Goal: Information Seeking & Learning: Find specific fact

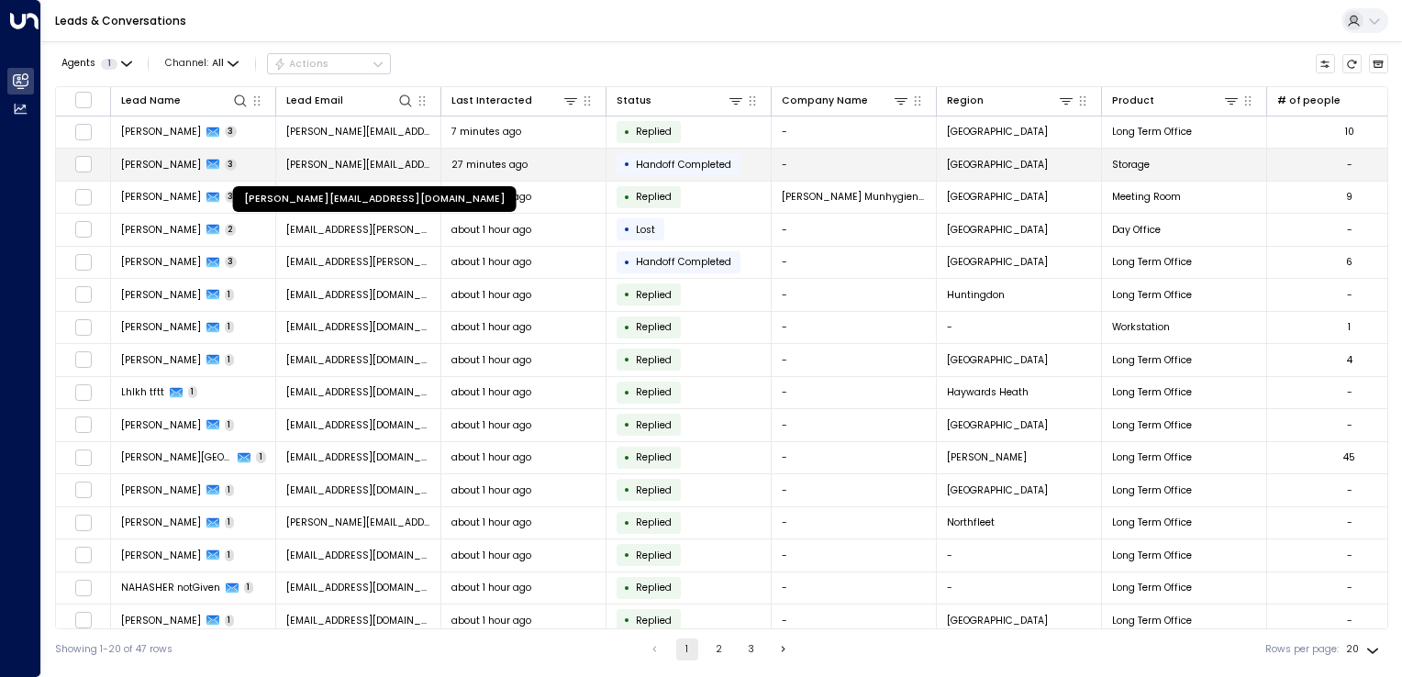
click at [325, 162] on span "[PERSON_NAME][EMAIL_ADDRESS][DOMAIN_NAME]" at bounding box center [358, 165] width 145 height 14
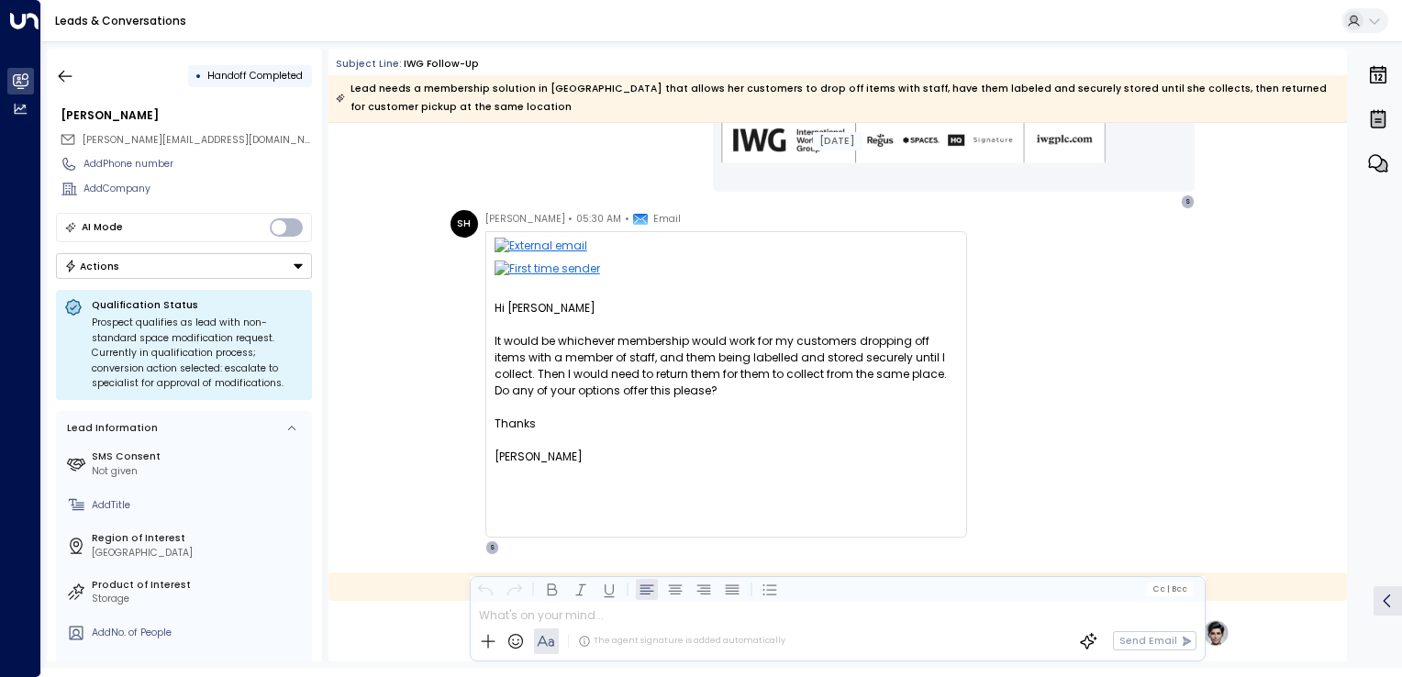
scroll to position [918, 0]
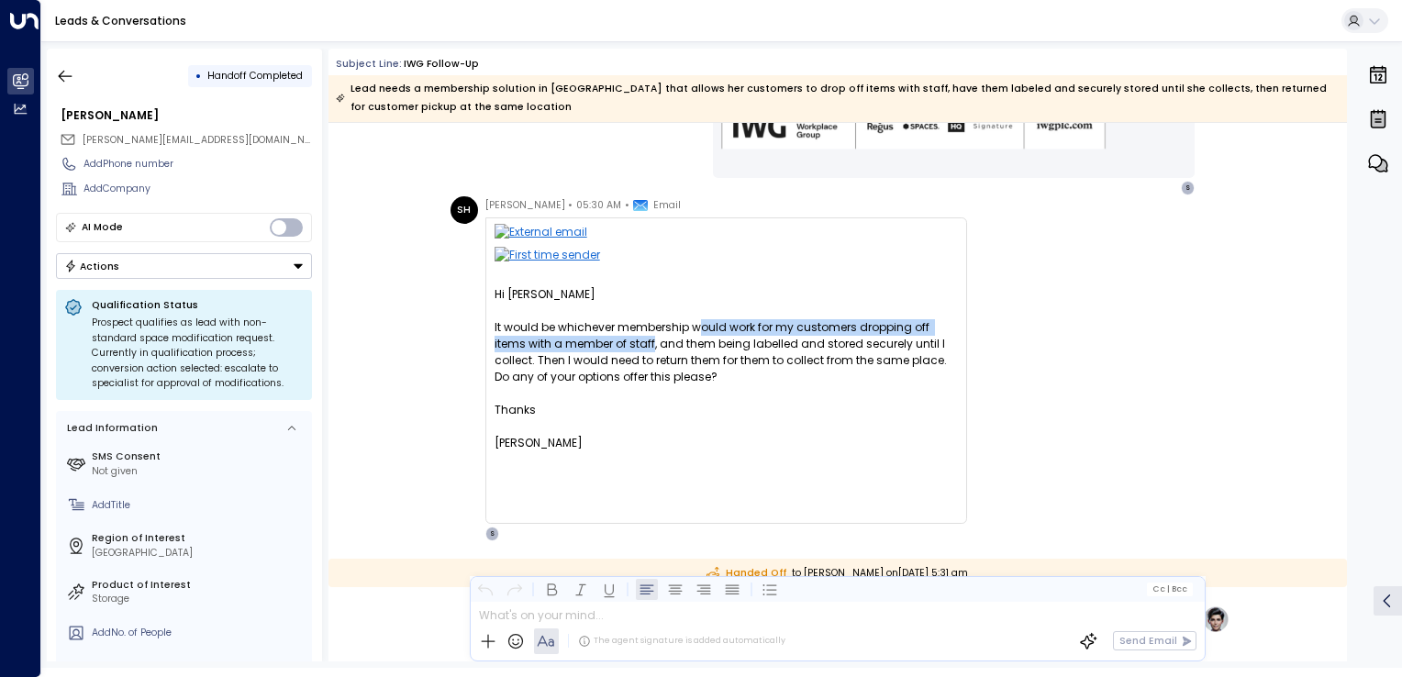
drag, startPoint x: 695, startPoint y: 329, endPoint x: 616, endPoint y: 351, distance: 81.9
click at [616, 351] on div "It would be whichever membership would work for my customers dropping off items…" at bounding box center [726, 352] width 463 height 66
drag, startPoint x: 616, startPoint y: 351, endPoint x: 598, endPoint y: 371, distance: 26.7
click at [598, 371] on div "It would be whichever membership would work for my customers dropping off items…" at bounding box center [726, 352] width 463 height 66
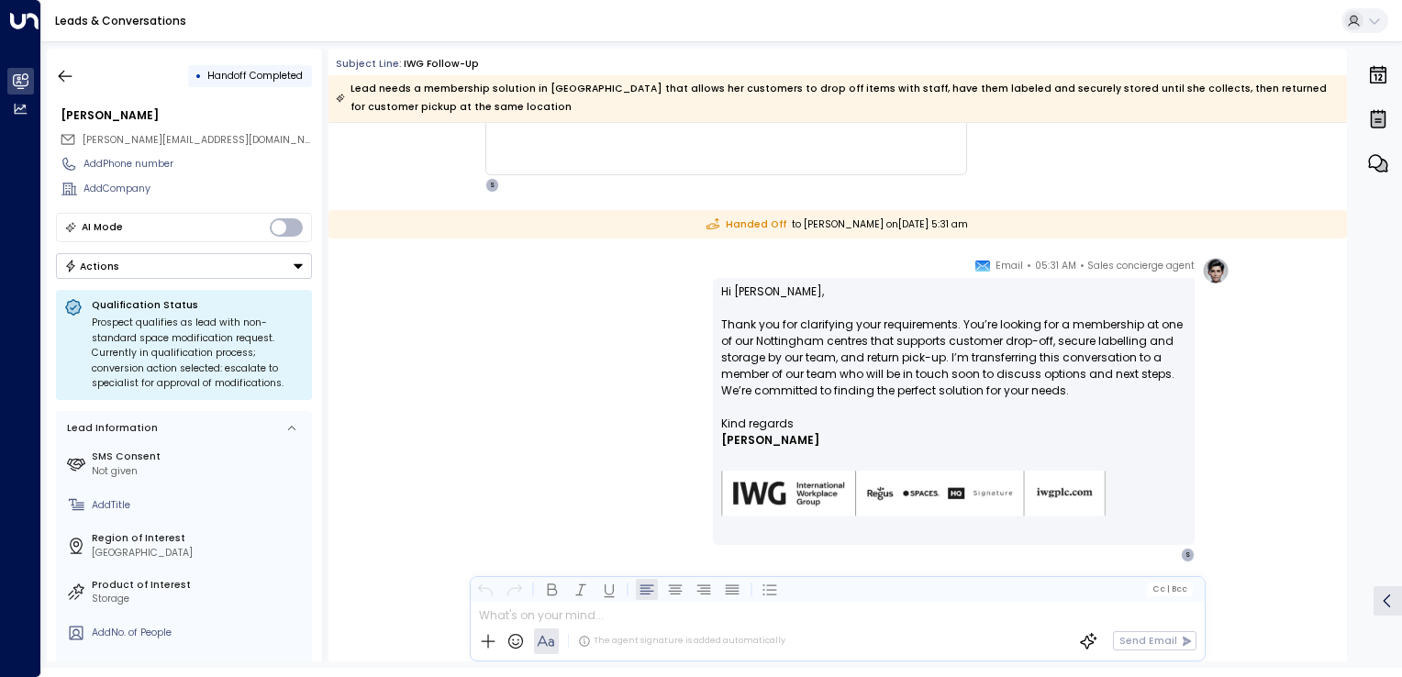
scroll to position [1304, 0]
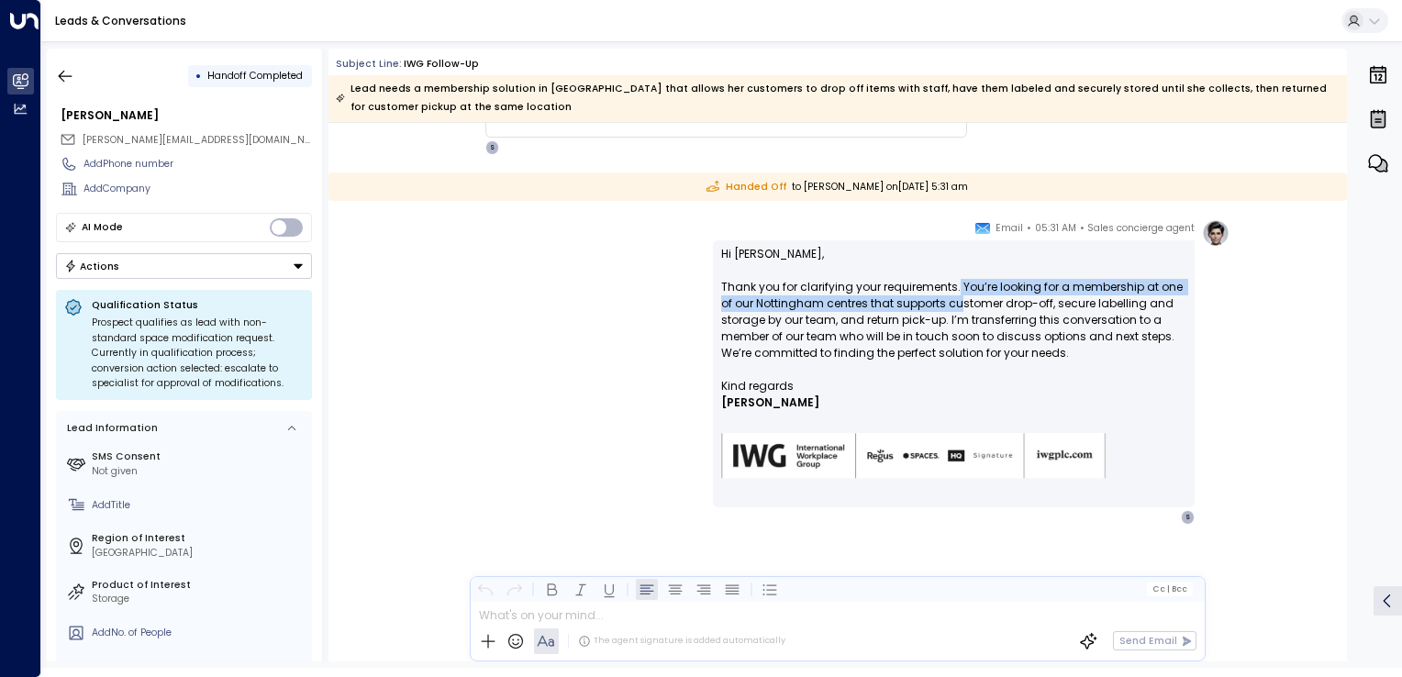
click at [958, 295] on p "Hi [PERSON_NAME], Thank you for clarifying your requirements. You’re looking fo…" at bounding box center [953, 312] width 465 height 132
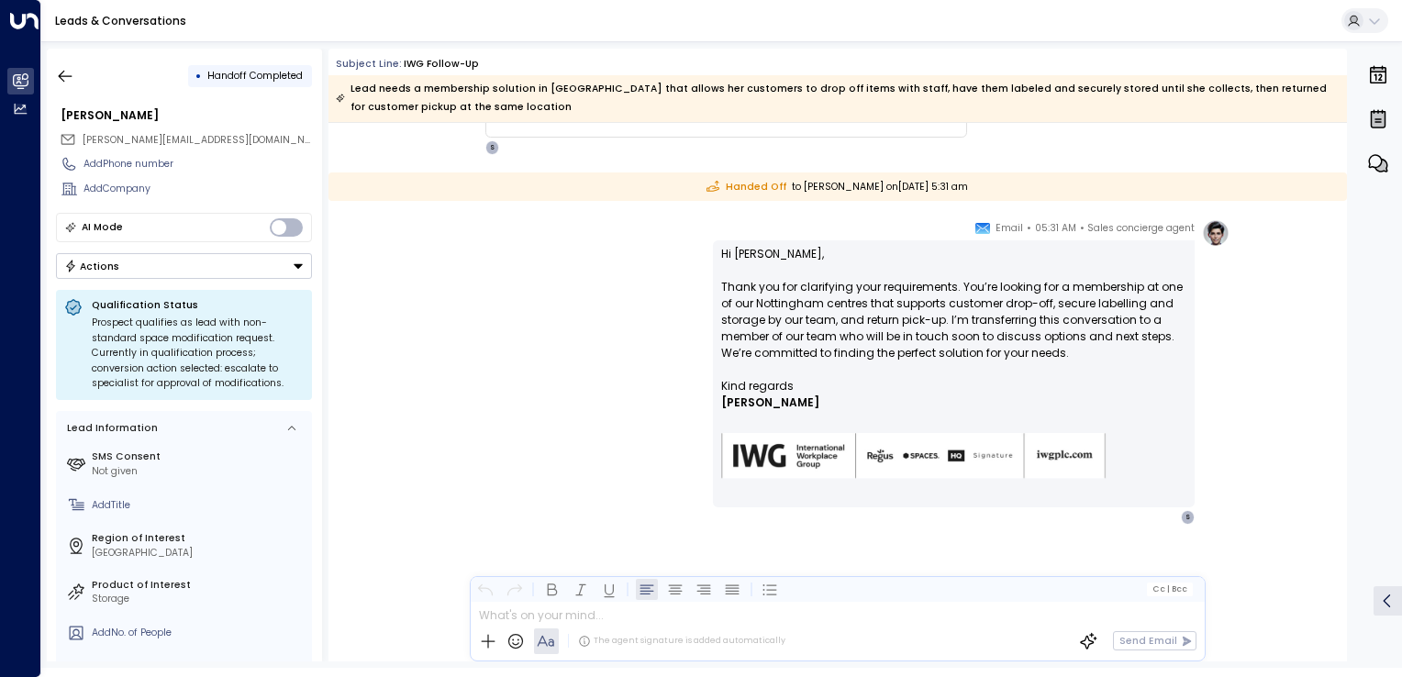
drag, startPoint x: 958, startPoint y: 295, endPoint x: 943, endPoint y: 327, distance: 34.5
click at [943, 327] on p "Hi [PERSON_NAME], Thank you for clarifying your requirements. You’re looking fo…" at bounding box center [953, 312] width 465 height 132
click at [71, 75] on icon "button" at bounding box center [66, 76] width 14 height 12
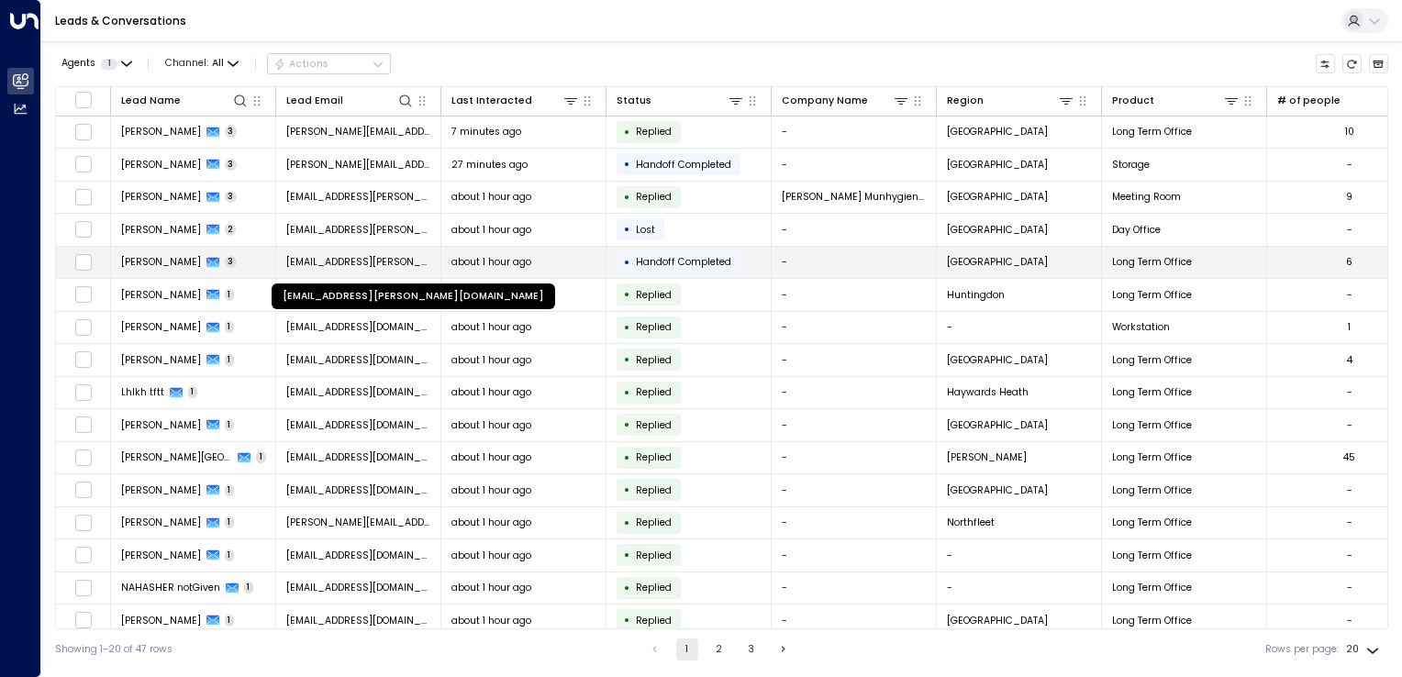
click at [367, 261] on span "[EMAIL_ADDRESS][PERSON_NAME][DOMAIN_NAME]" at bounding box center [358, 262] width 145 height 14
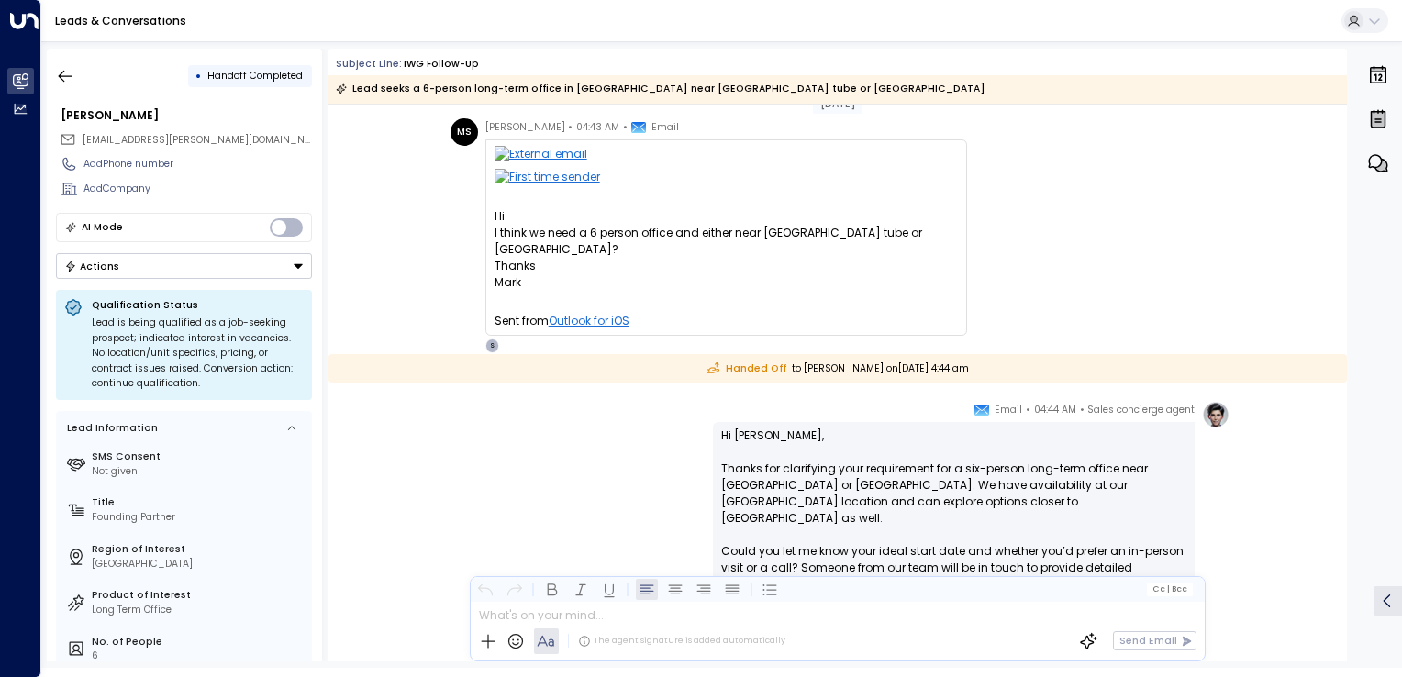
scroll to position [1126, 0]
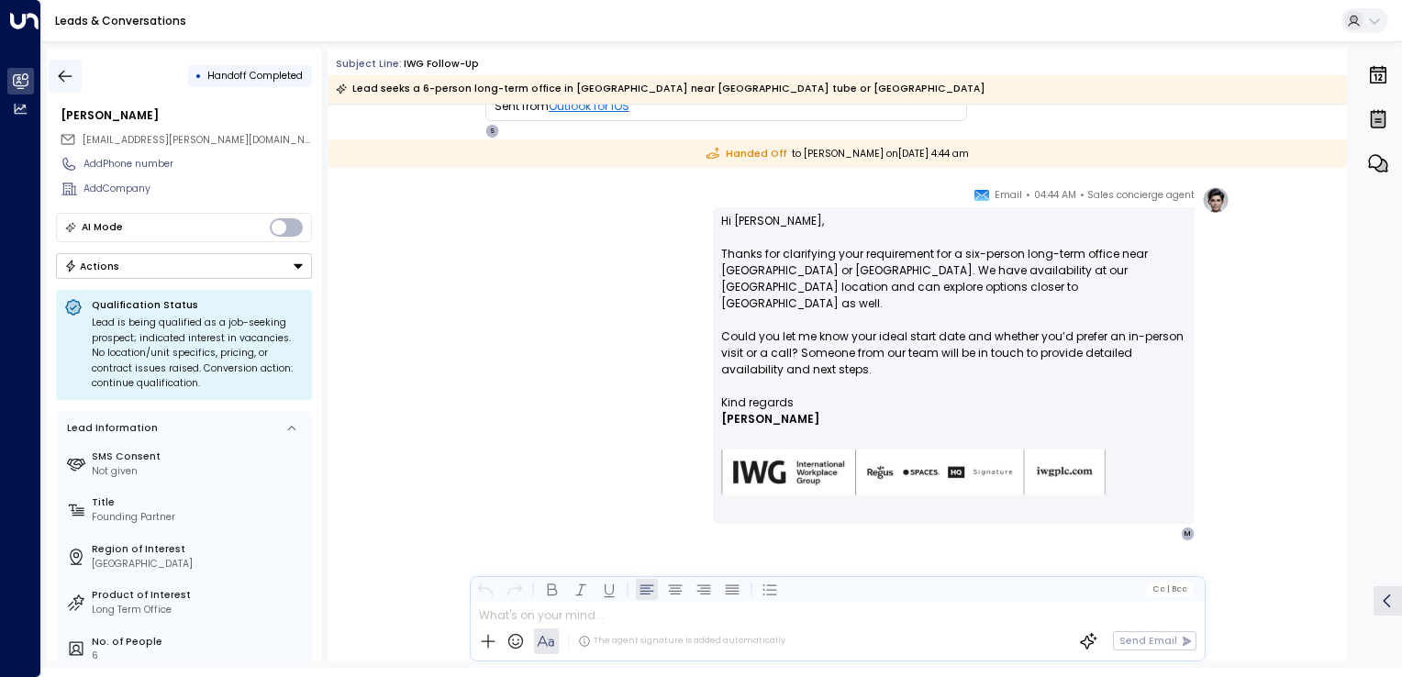
click at [72, 71] on icon "button" at bounding box center [65, 76] width 18 height 18
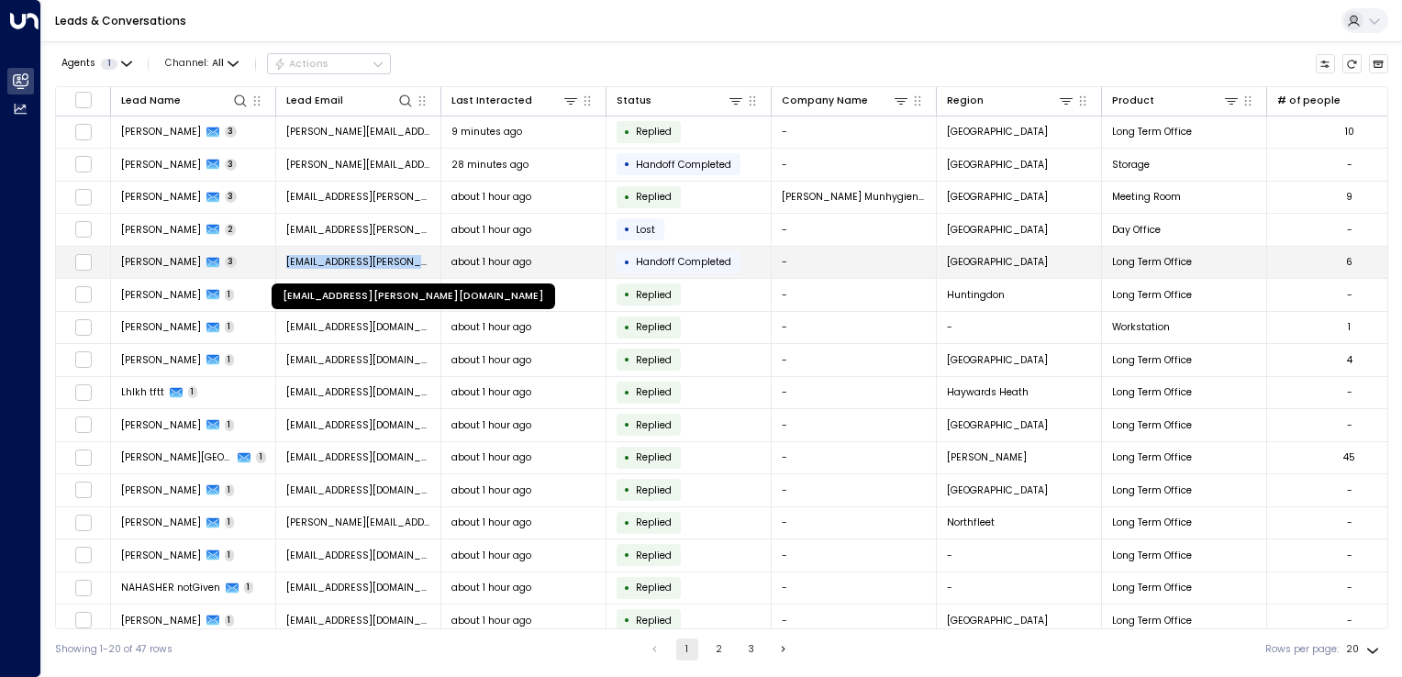
drag, startPoint x: 288, startPoint y: 264, endPoint x: 428, endPoint y: 266, distance: 139.5
click at [428, 266] on span "[EMAIL_ADDRESS][PERSON_NAME][DOMAIN_NAME]" at bounding box center [358, 262] width 145 height 14
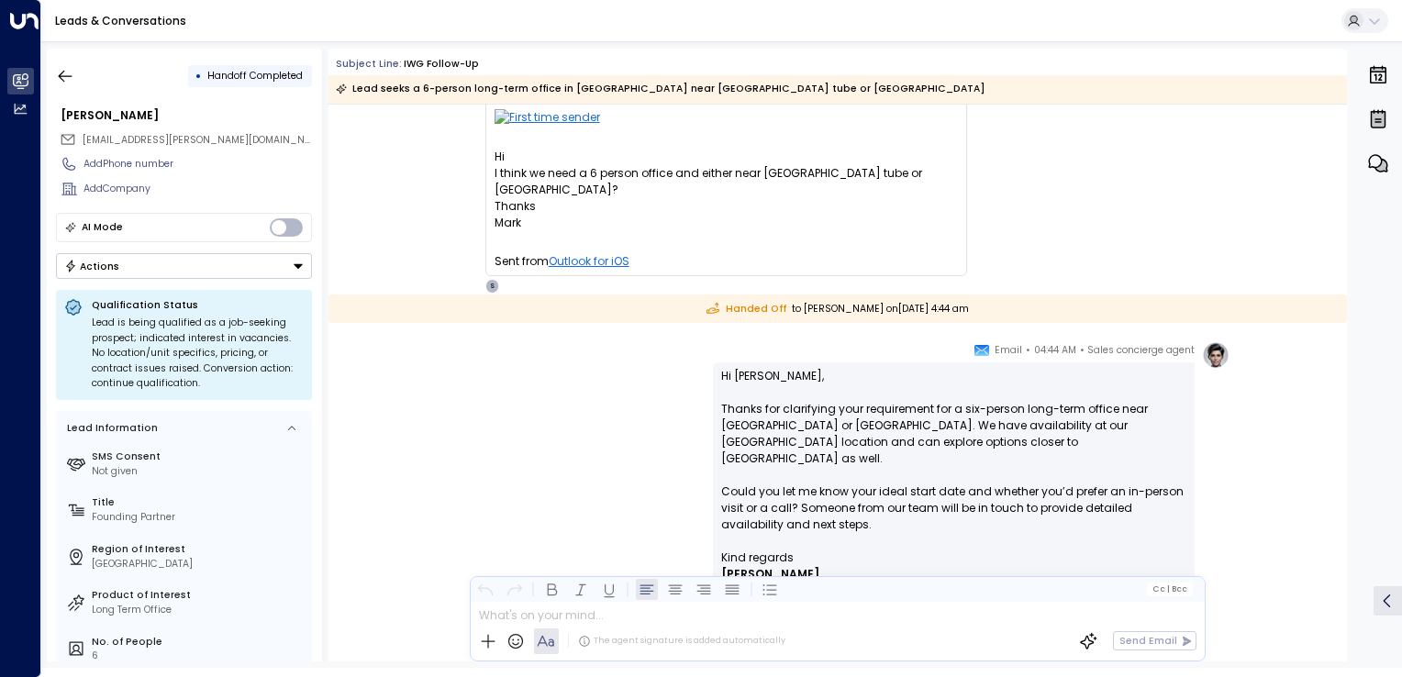
scroll to position [1126, 0]
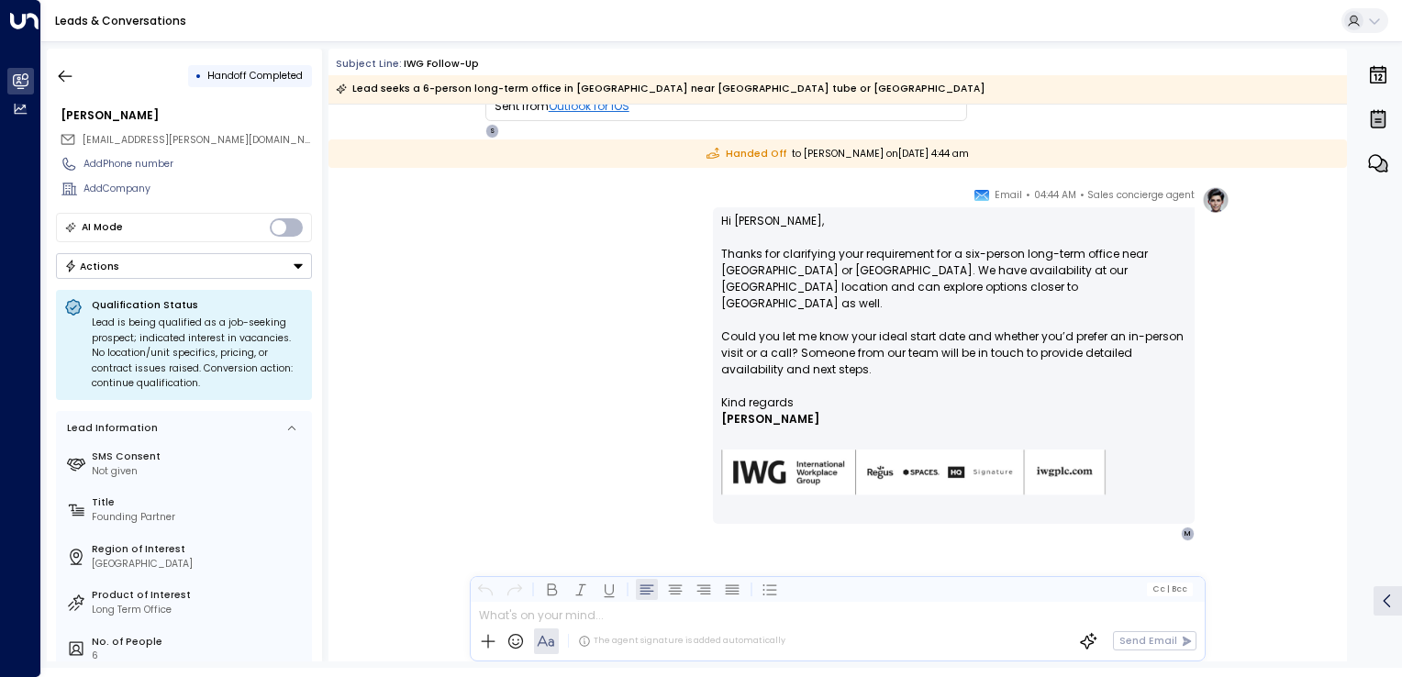
click at [141, 133] on span "[EMAIL_ADDRESS][PERSON_NAME][DOMAIN_NAME]" at bounding box center [206, 140] width 246 height 14
click at [141, 133] on span "[EMAIL_ADDRESS][PERSON_NAME][DOMAIN_NAME]" at bounding box center [197, 140] width 229 height 15
click at [145, 147] on div "[EMAIL_ADDRESS][PERSON_NAME][DOMAIN_NAME]" at bounding box center [186, 139] width 252 height 23
click at [145, 144] on span "[EMAIL_ADDRESS][PERSON_NAME][DOMAIN_NAME]" at bounding box center [206, 140] width 246 height 14
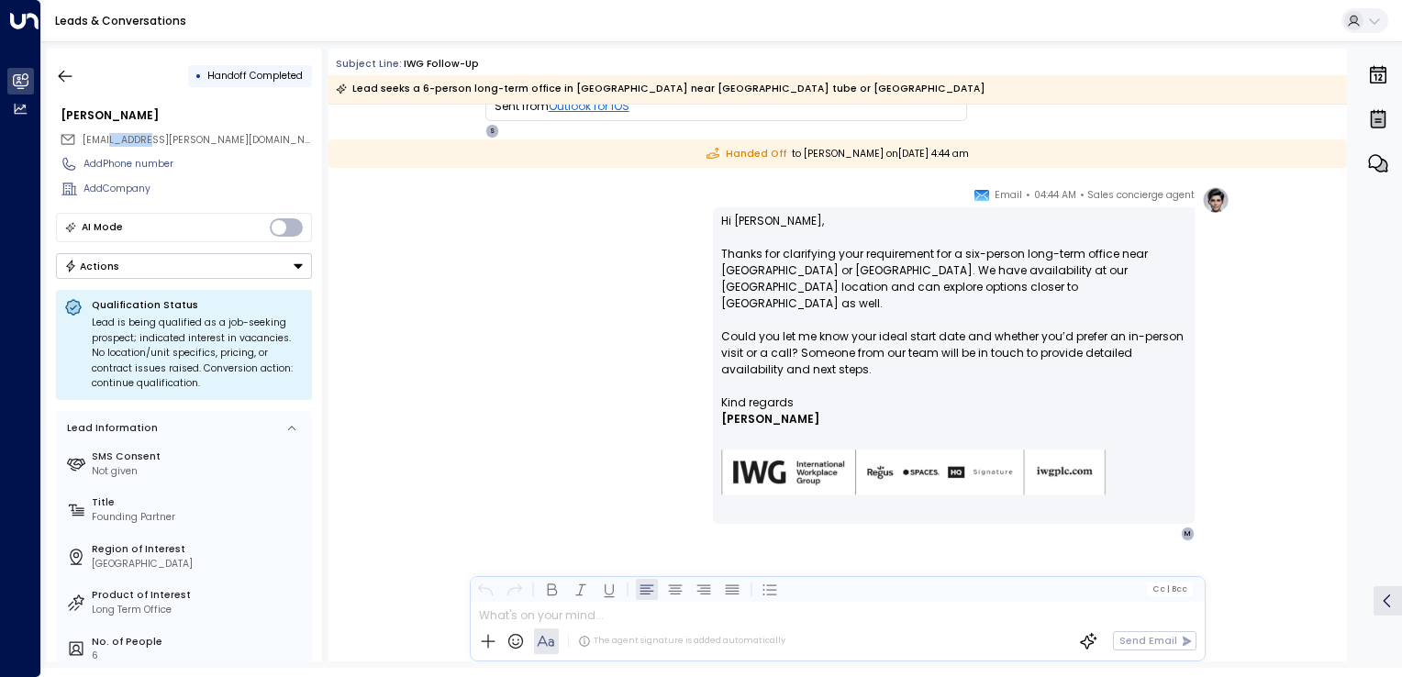
click at [145, 144] on span "[EMAIL_ADDRESS][PERSON_NAME][DOMAIN_NAME]" at bounding box center [206, 140] width 246 height 14
click at [200, 141] on span "[EMAIL_ADDRESS][PERSON_NAME][DOMAIN_NAME]" at bounding box center [206, 140] width 246 height 14
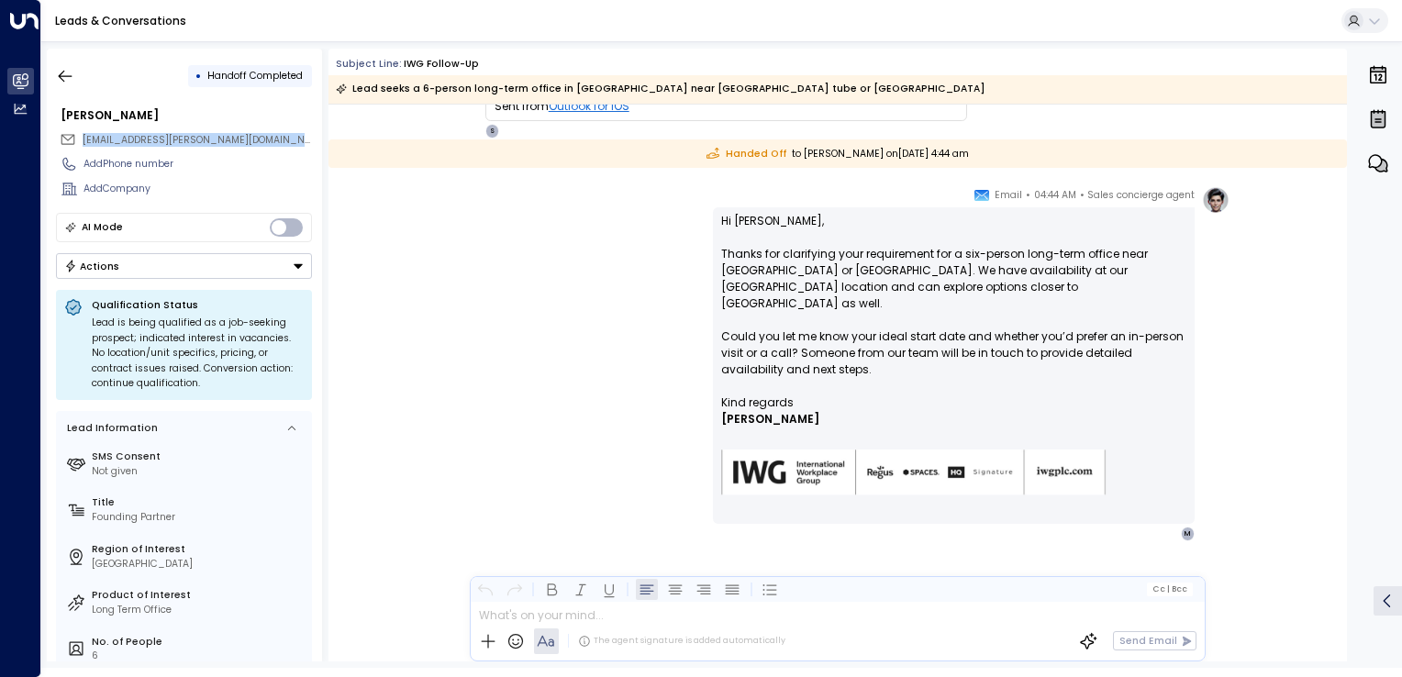
copy div "[EMAIL_ADDRESS][PERSON_NAME][DOMAIN_NAME]"
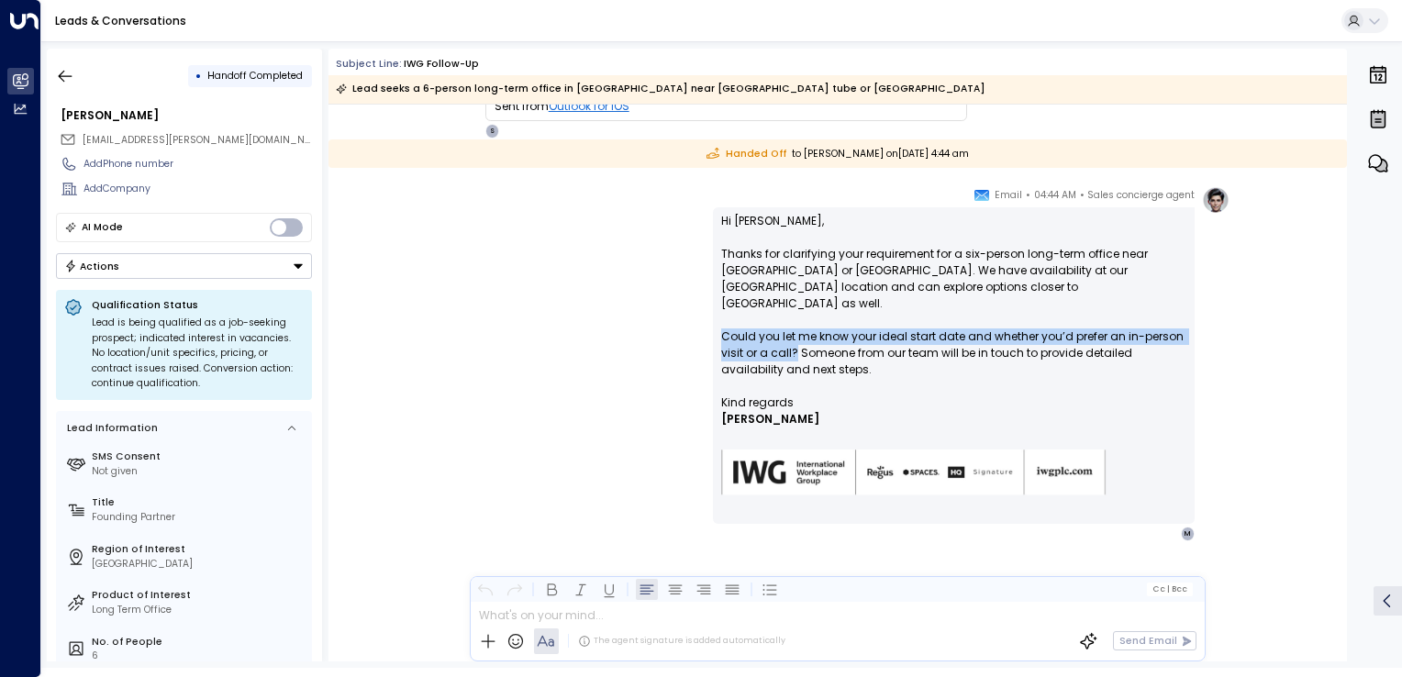
drag, startPoint x: 719, startPoint y: 318, endPoint x: 792, endPoint y: 335, distance: 74.4
click at [792, 335] on p "Hi [PERSON_NAME], Thanks for clarifying your requirement for a six-person long-…" at bounding box center [953, 304] width 465 height 182
copy p "Could you let me know your ideal start date and whether you’d prefer an in-pers…"
click at [73, 77] on icon "button" at bounding box center [65, 76] width 18 height 18
